Goal: Task Accomplishment & Management: Manage account settings

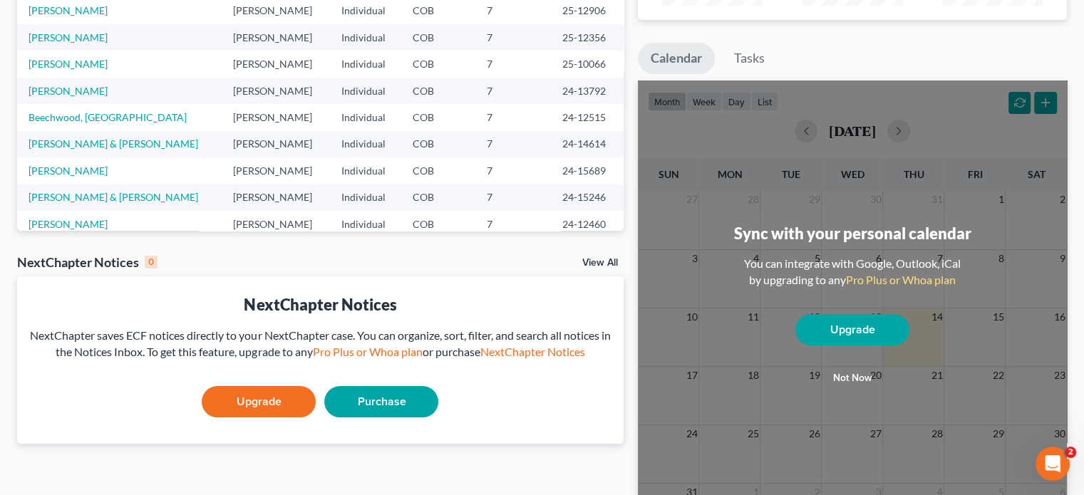
click at [879, 62] on ul "Calendar Tasks" at bounding box center [852, 62] width 429 height 38
click at [869, 378] on button "Not now" at bounding box center [852, 378] width 114 height 29
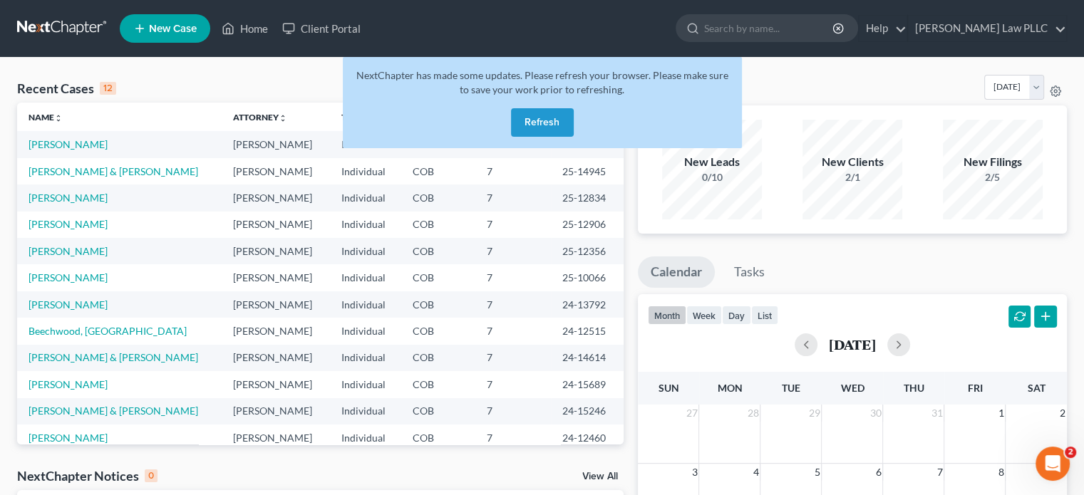
click at [527, 118] on button "Refresh" at bounding box center [542, 122] width 63 height 29
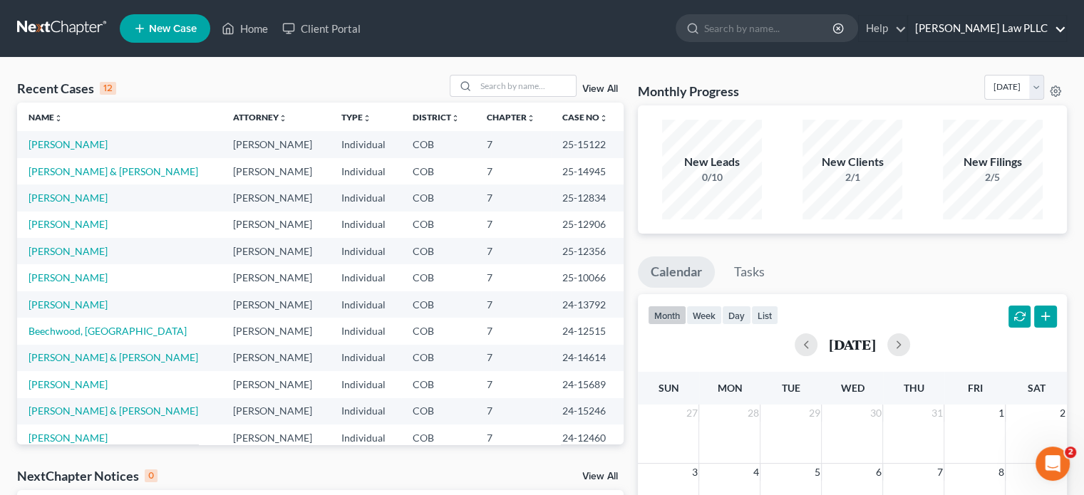
click at [1005, 26] on link "[PERSON_NAME] Law PLLC" at bounding box center [987, 29] width 158 height 26
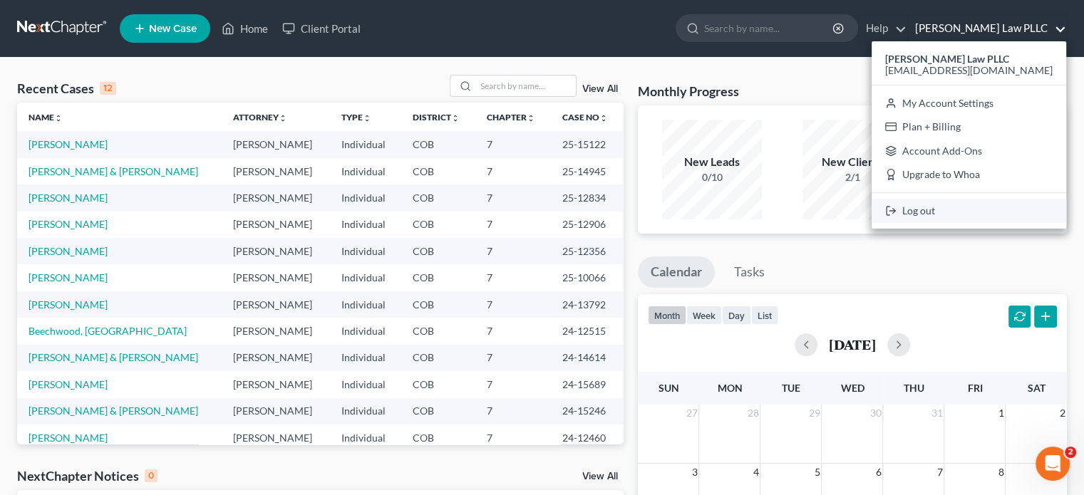
click at [975, 212] on link "Log out" at bounding box center [969, 211] width 195 height 24
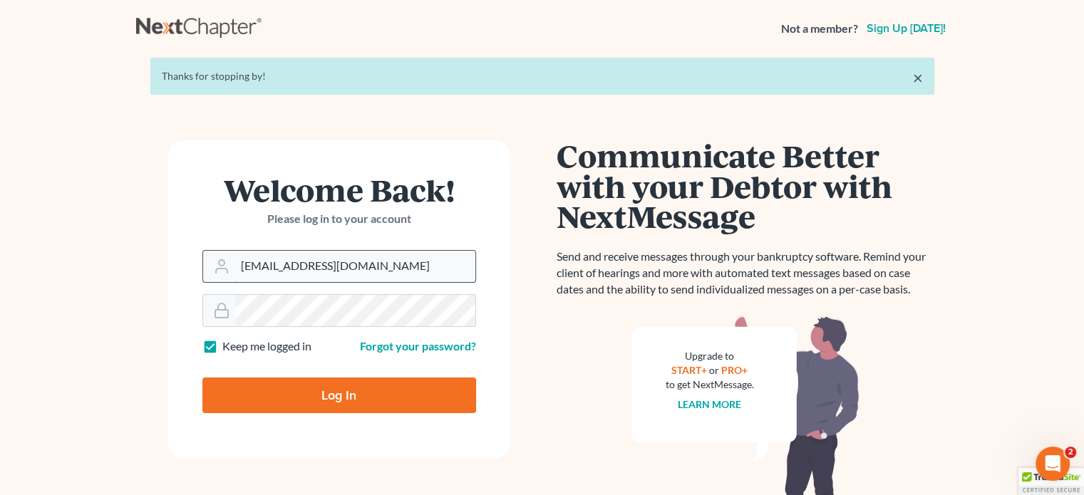
click at [340, 262] on input "[EMAIL_ADDRESS][DOMAIN_NAME]" at bounding box center [355, 266] width 240 height 31
type input "bart@flatironlegal.com"
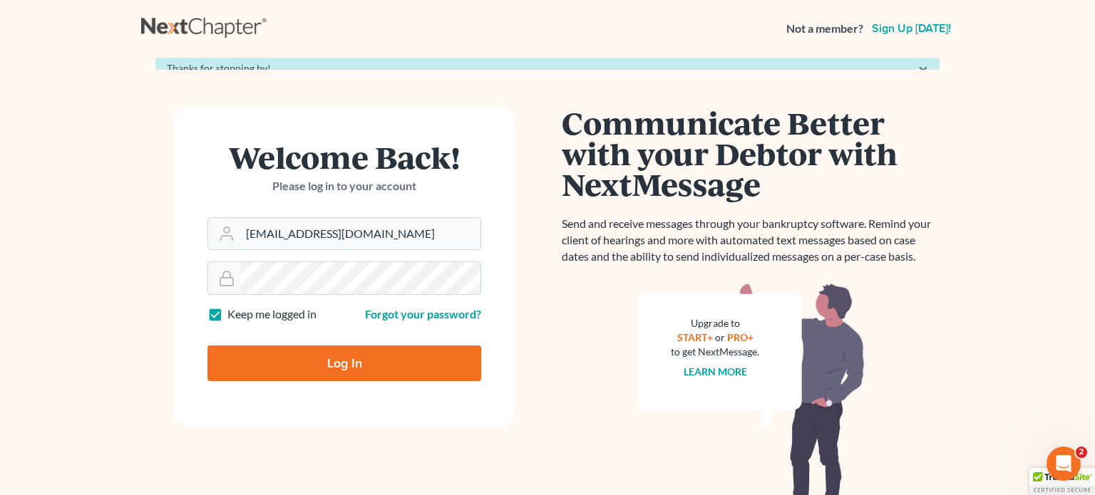
click at [359, 392] on form "Welcome Back! Please log in to your account Email Address bart@flatironlegal.co…" at bounding box center [344, 267] width 342 height 319
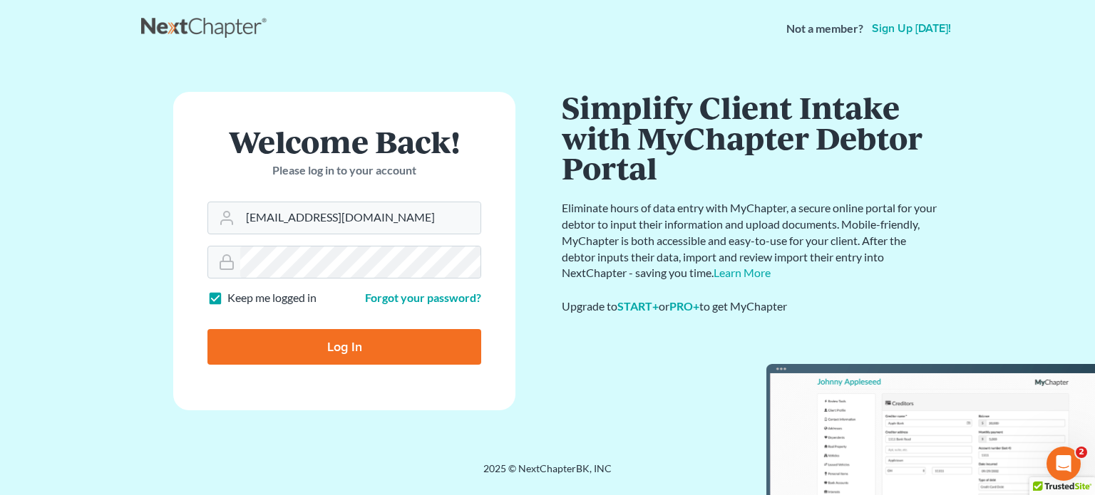
click at [383, 351] on input "Log In" at bounding box center [344, 347] width 274 height 36
type input "Thinking..."
